Goal: Information Seeking & Learning: Learn about a topic

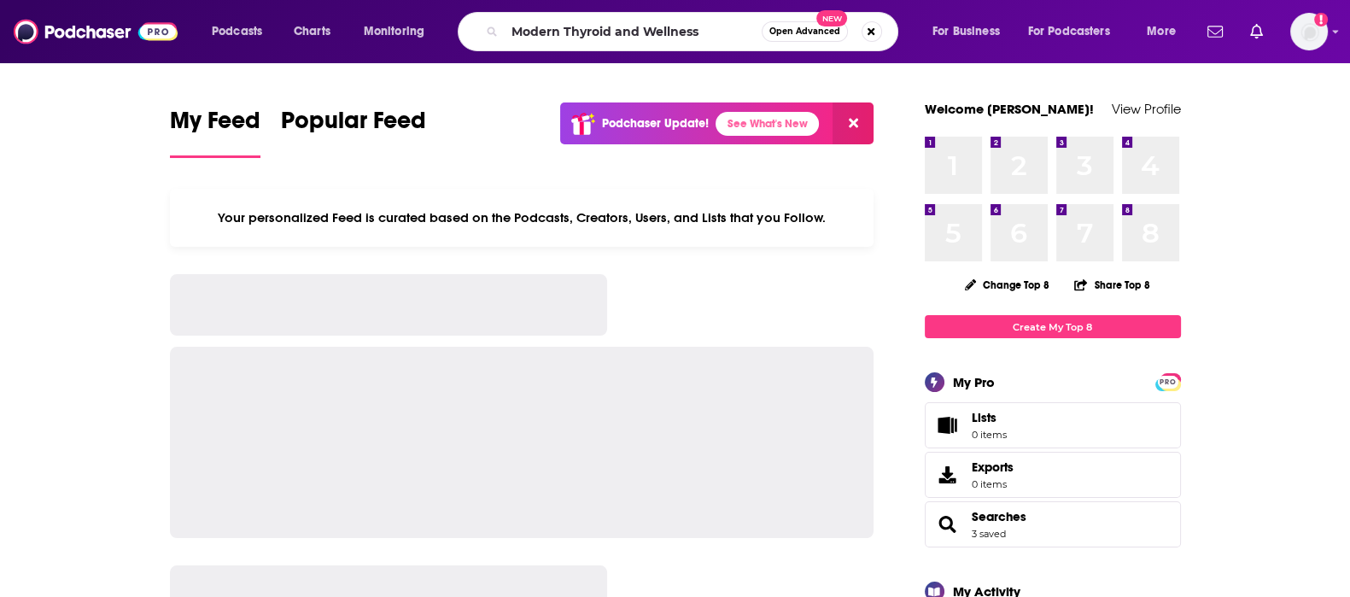
type input "Modern Thyroid and Wellness"
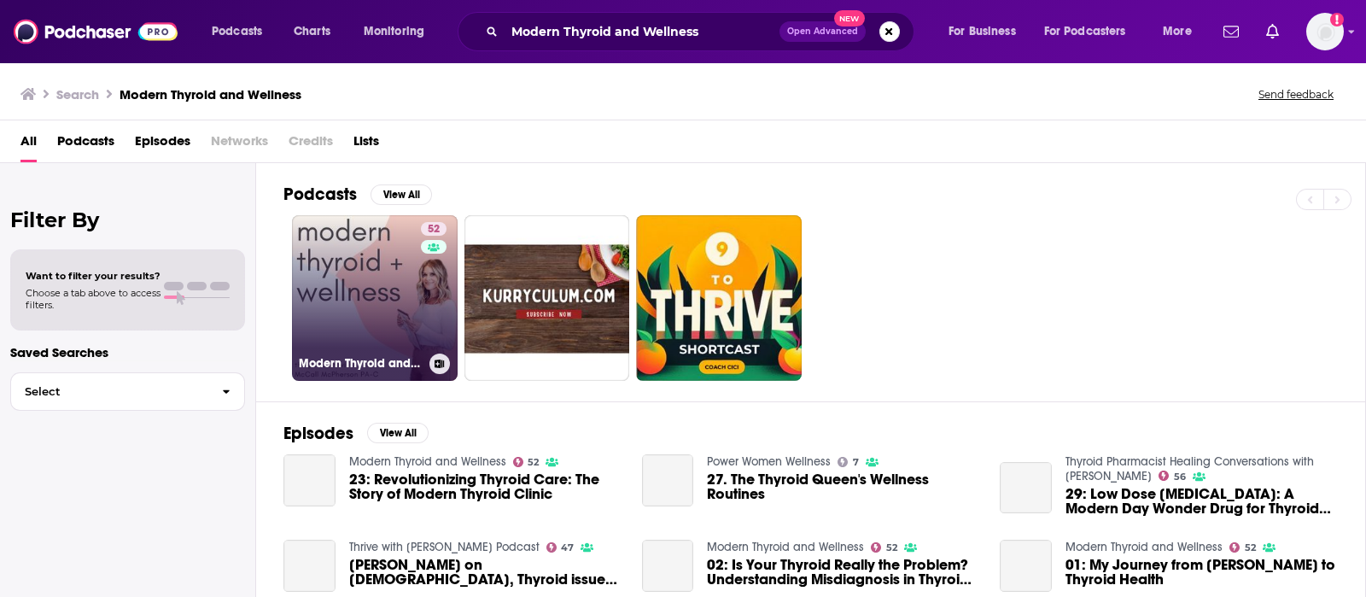
click at [376, 308] on link "52 Modern Thyroid and Wellness" at bounding box center [375, 298] width 166 height 166
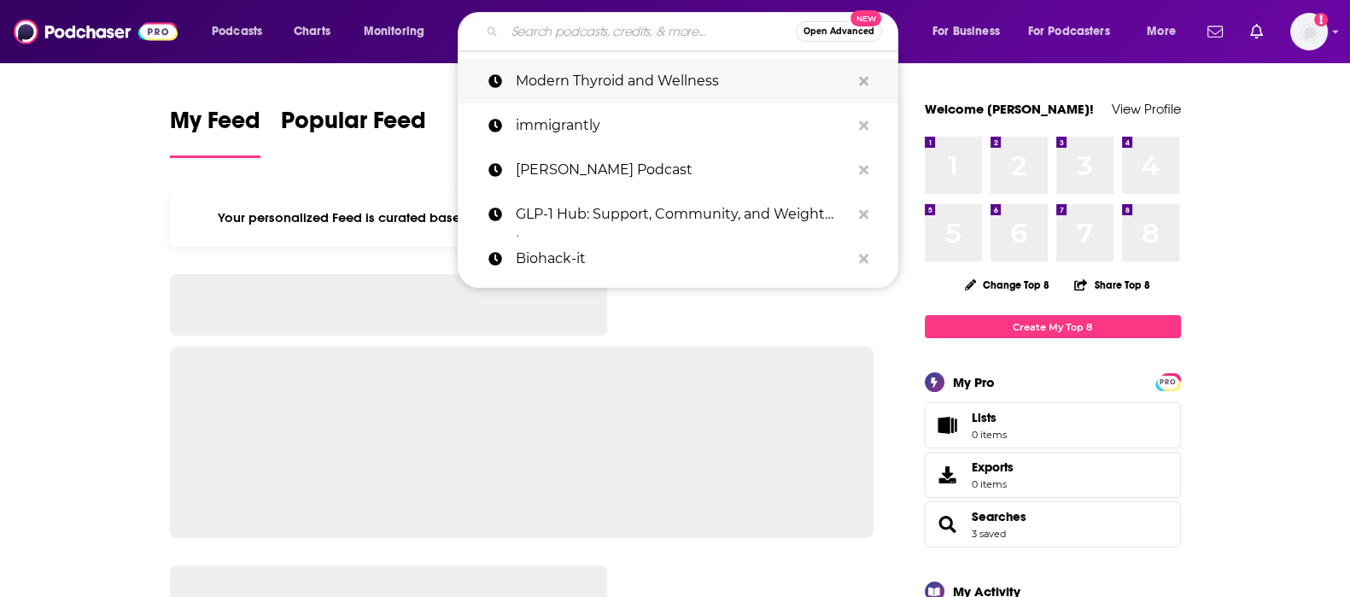
click at [576, 91] on p "Modern Thyroid and Wellness" at bounding box center [683, 81] width 335 height 44
type input "Modern Thyroid and Wellness"
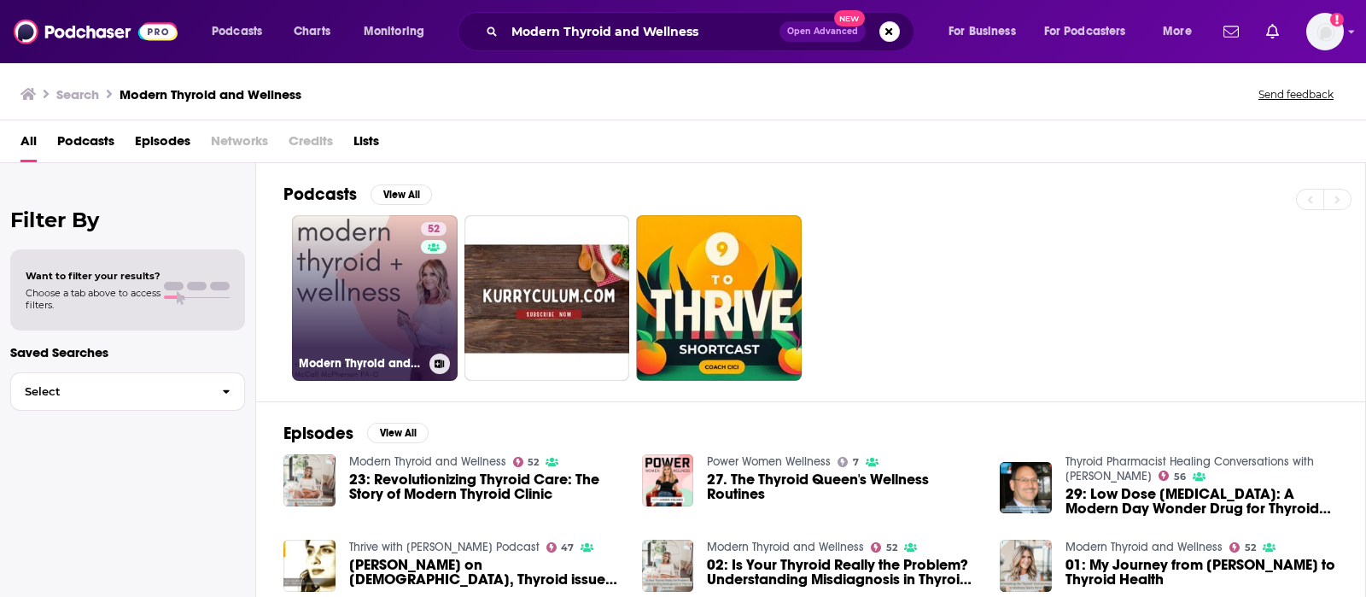
click at [423, 262] on div "52" at bounding box center [436, 287] width 30 height 131
